Goal: Task Accomplishment & Management: Manage account settings

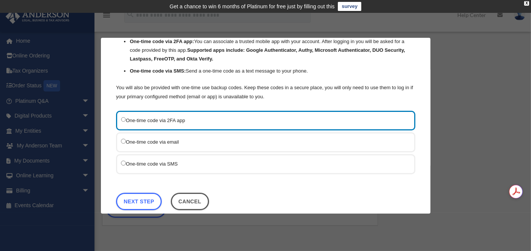
scroll to position [76, 0]
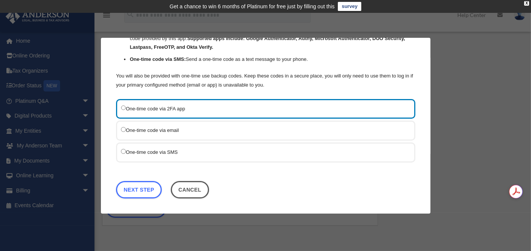
click at [190, 150] on label "One-time code via SMS" at bounding box center [262, 152] width 282 height 9
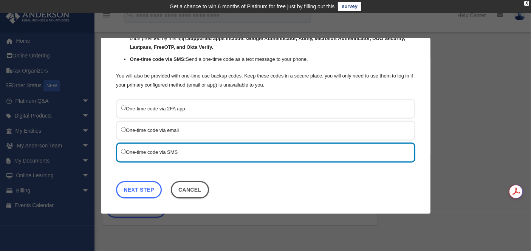
click at [150, 190] on link "Next Step" at bounding box center [139, 189] width 46 height 17
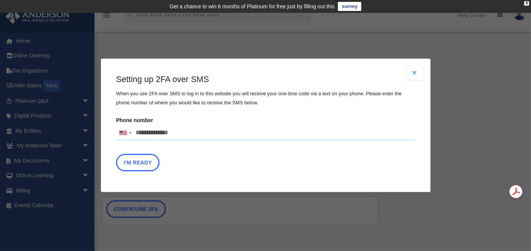
click at [178, 138] on input "Phone number [GEOGRAPHIC_DATA] +1 [GEOGRAPHIC_DATA] +44 [GEOGRAPHIC_DATA] (‫[GE…" at bounding box center [266, 133] width 300 height 15
type input "**********"
click at [142, 165] on button "I'm Ready" at bounding box center [138, 162] width 44 height 17
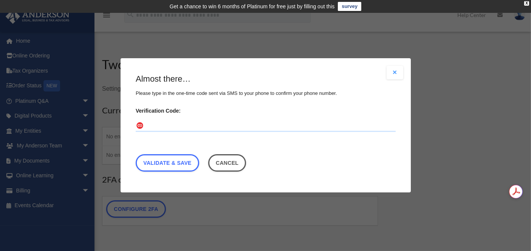
click at [171, 129] on input "Verification Code:" at bounding box center [266, 126] width 260 height 12
type input "******"
click at [193, 159] on link "Validate & Save" at bounding box center [168, 163] width 64 height 17
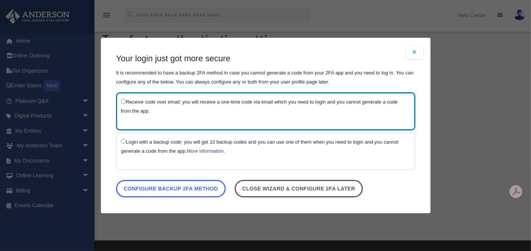
scroll to position [42, 0]
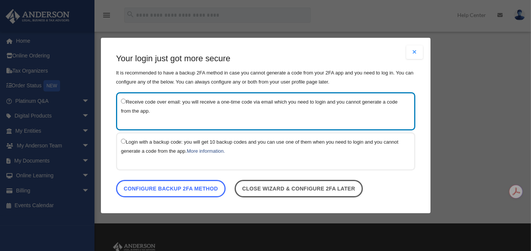
click at [209, 193] on link "Configure backup 2FA method" at bounding box center [171, 188] width 110 height 17
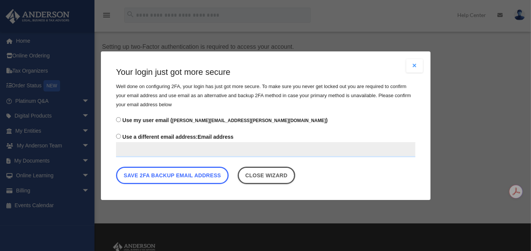
click at [216, 179] on button "Save 2FA backup email address" at bounding box center [172, 174] width 113 height 17
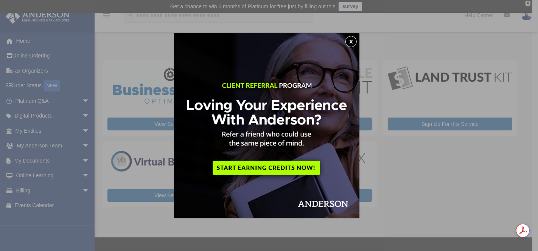
click at [357, 40] on button "x" at bounding box center [350, 41] width 11 height 11
